Goal: Navigation & Orientation: Understand site structure

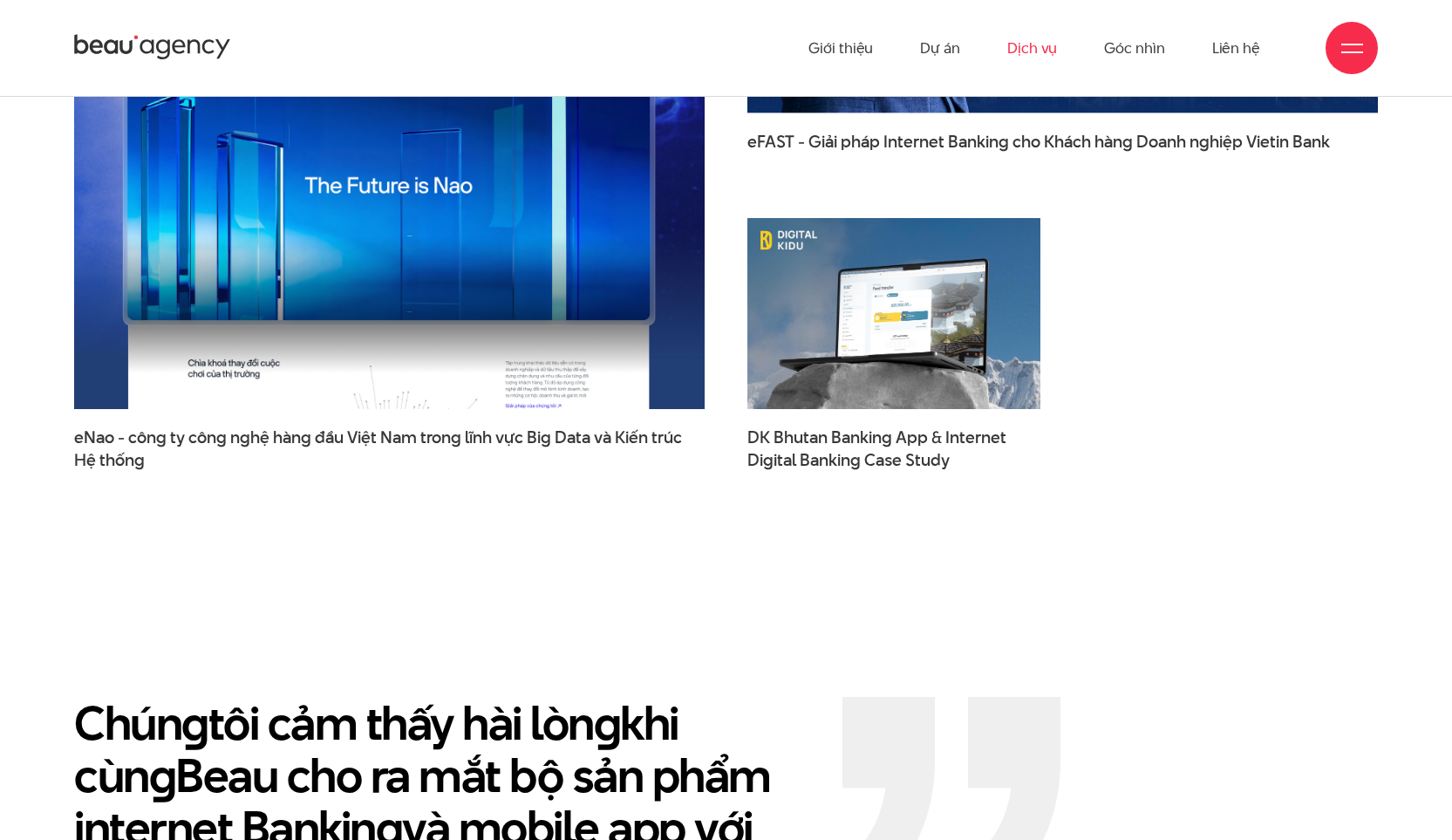
scroll to position [3206, 0]
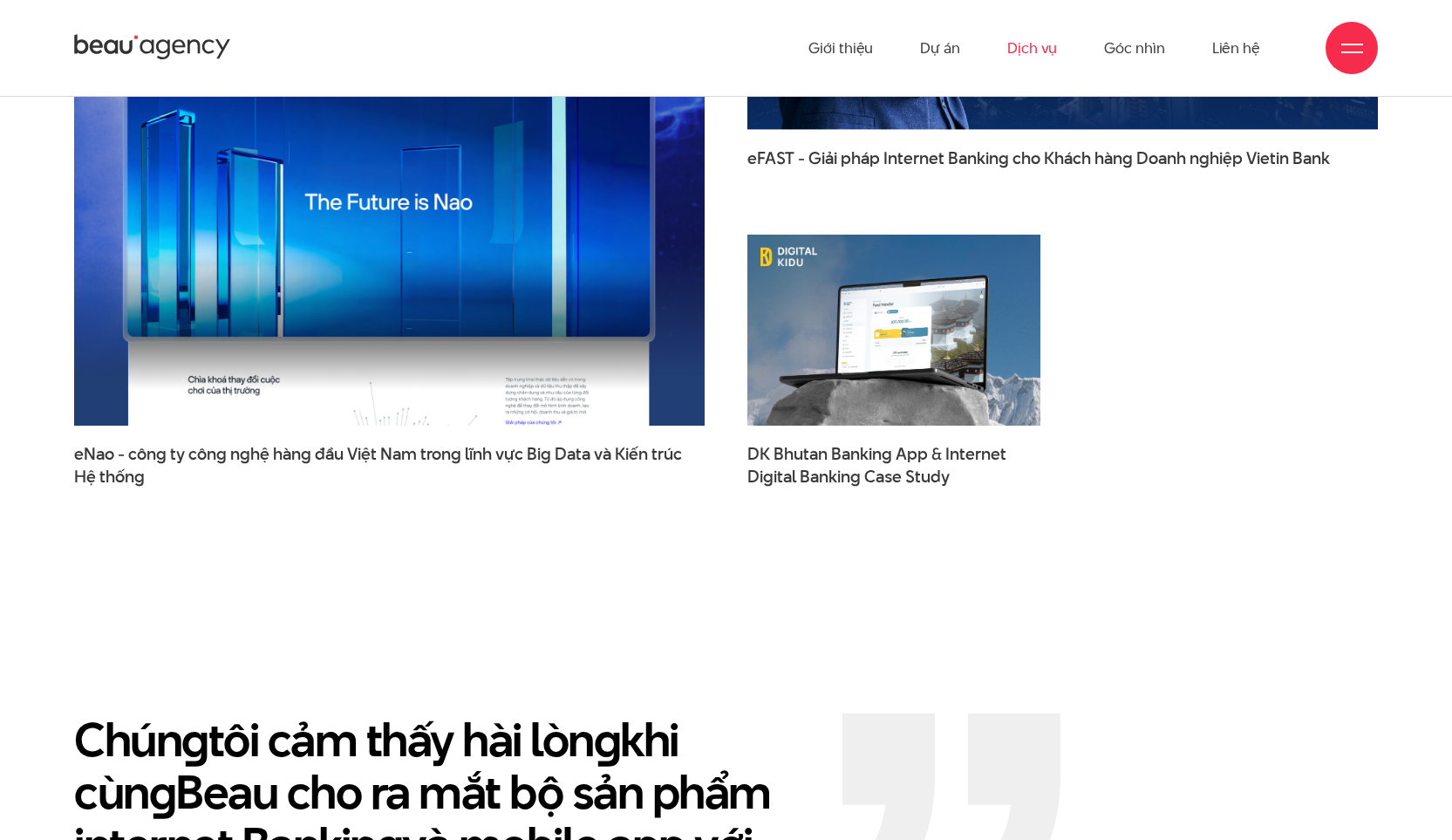
click at [1054, 51] on link "Dịch vụ" at bounding box center [1032, 48] width 50 height 96
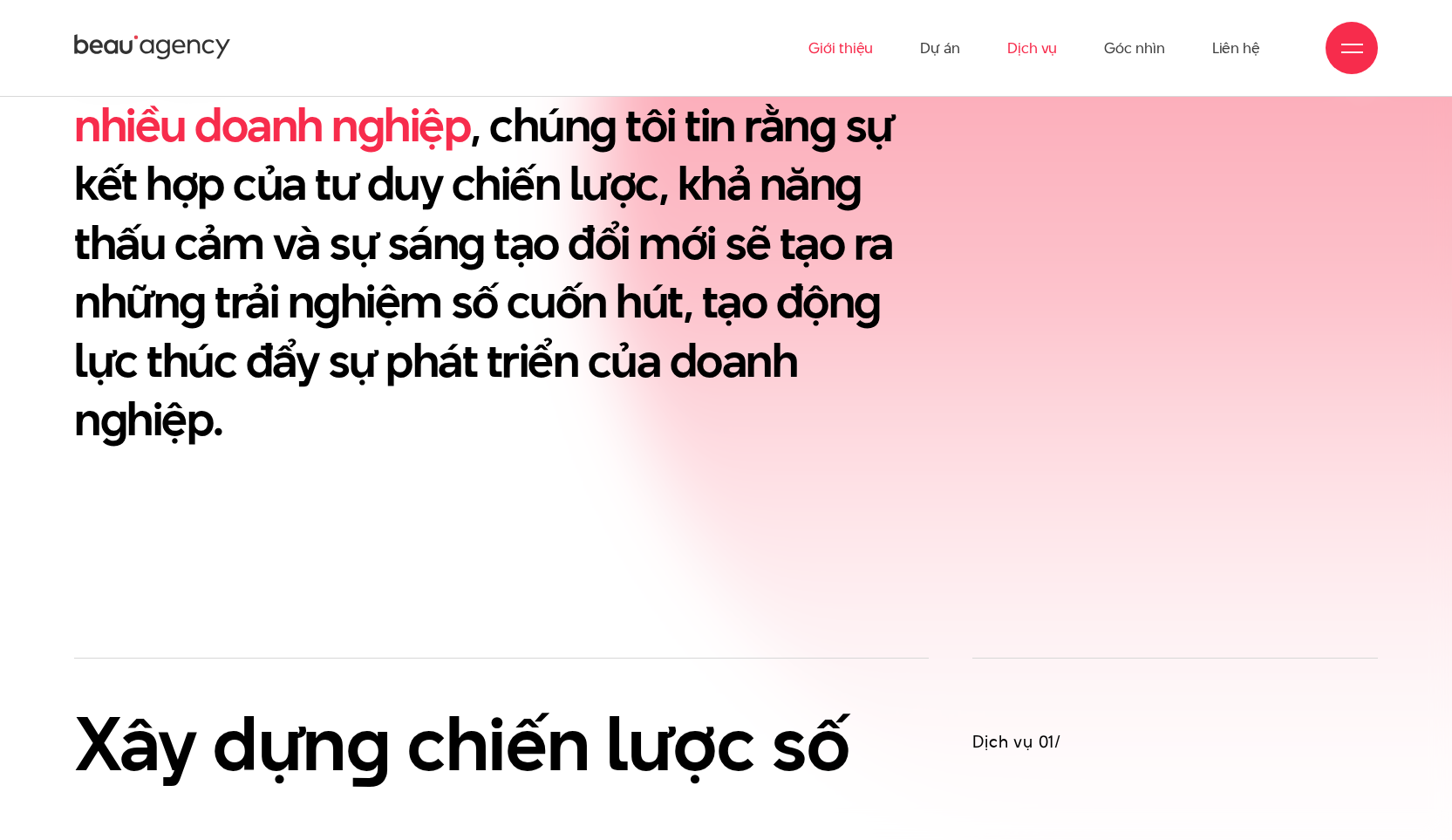
scroll to position [784, 0]
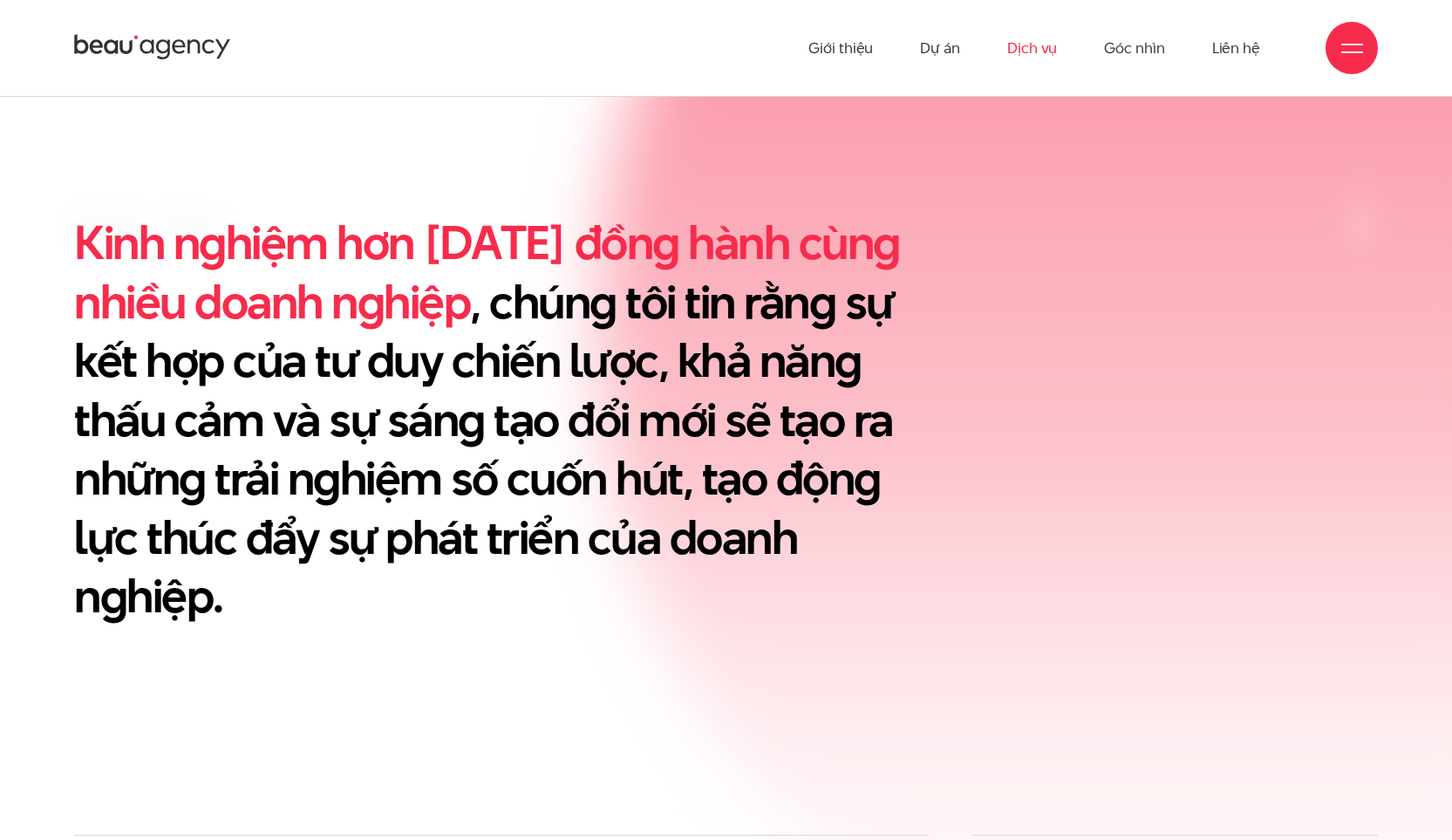
click at [238, 34] on div "Giới thiệu Dự án Dịch vụ Góc nhìn Liên hệ" at bounding box center [726, 48] width 1304 height 96
click at [221, 45] on icon at bounding box center [222, 48] width 15 height 19
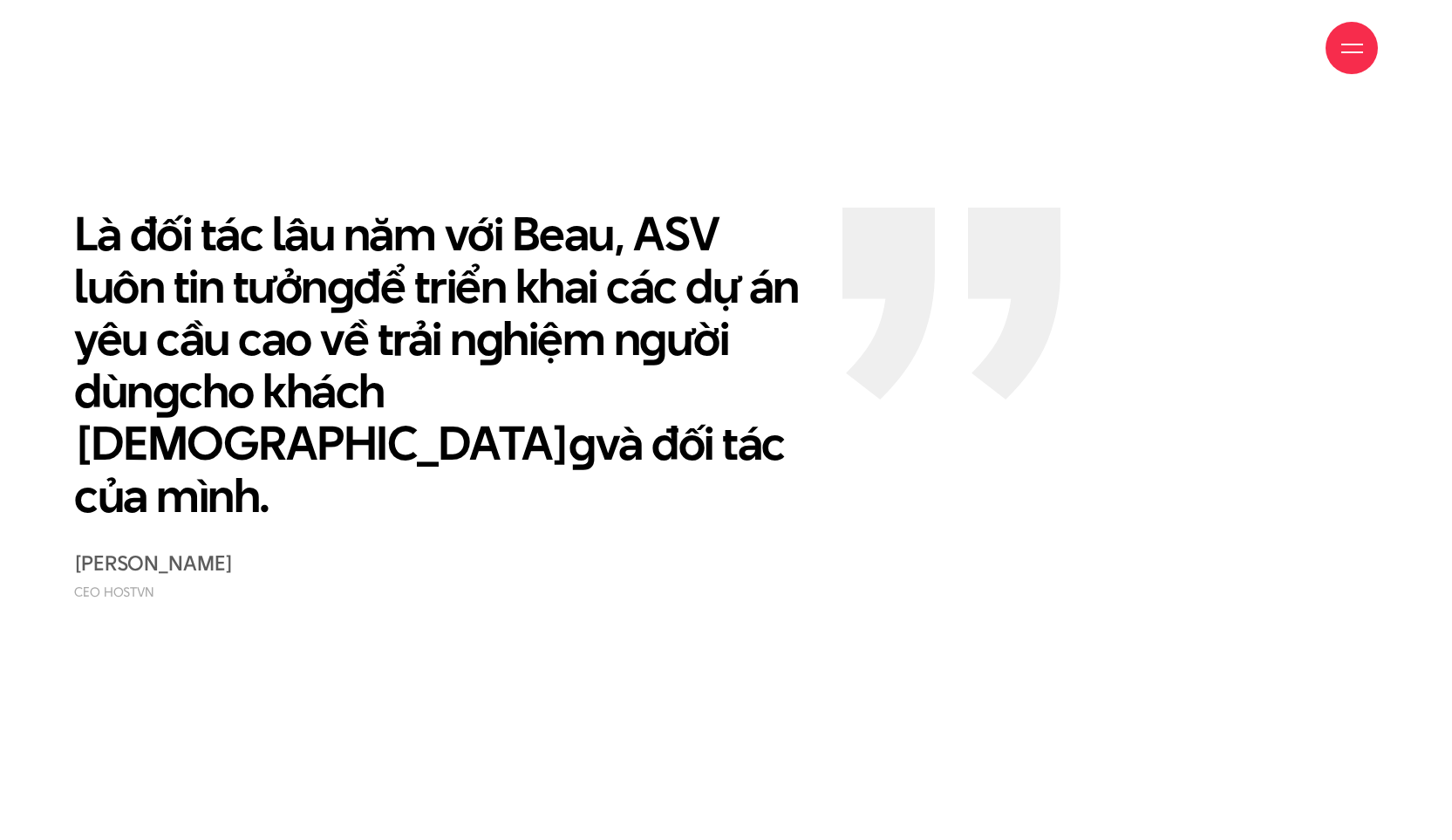
scroll to position [4060, 0]
